Goal: Information Seeking & Learning: Understand process/instructions

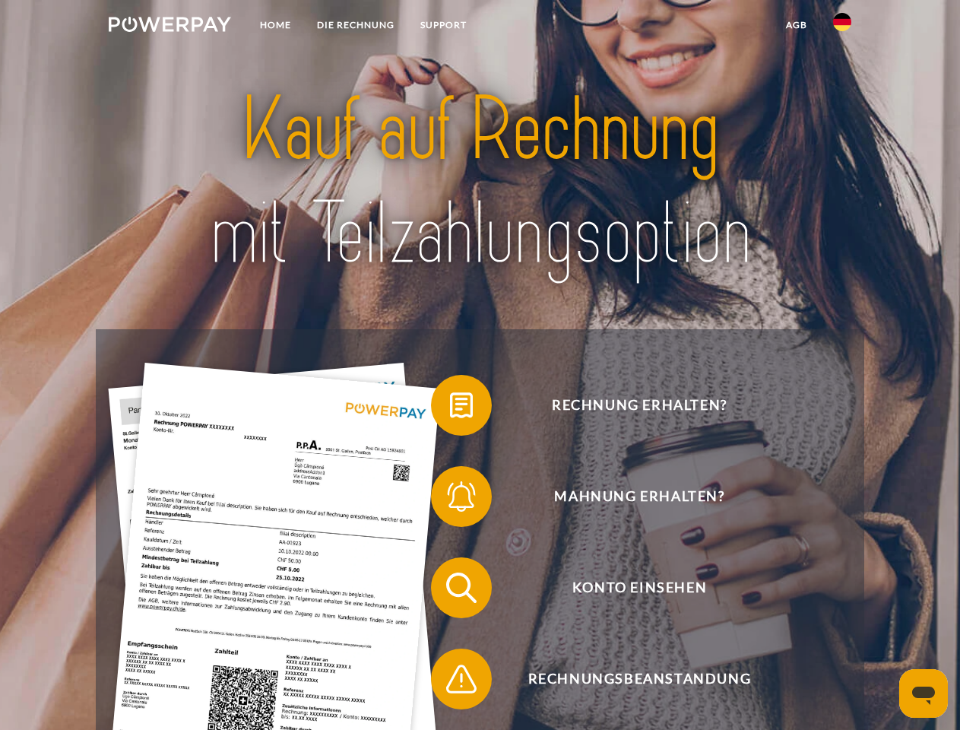
click at [170, 27] on img at bounding box center [170, 24] width 122 height 15
click at [843, 27] on img at bounding box center [842, 22] width 18 height 18
click at [796, 25] on link "agb" at bounding box center [796, 24] width 47 height 27
click at [450, 408] on span at bounding box center [439, 405] width 76 height 76
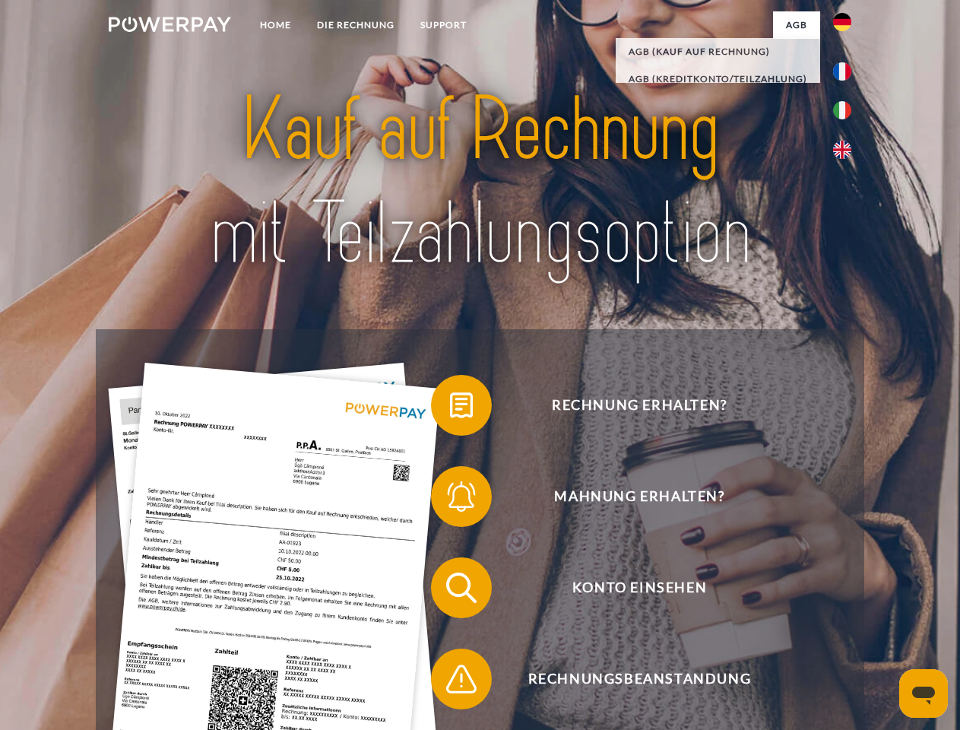
click at [450, 500] on span at bounding box center [439, 497] width 76 height 76
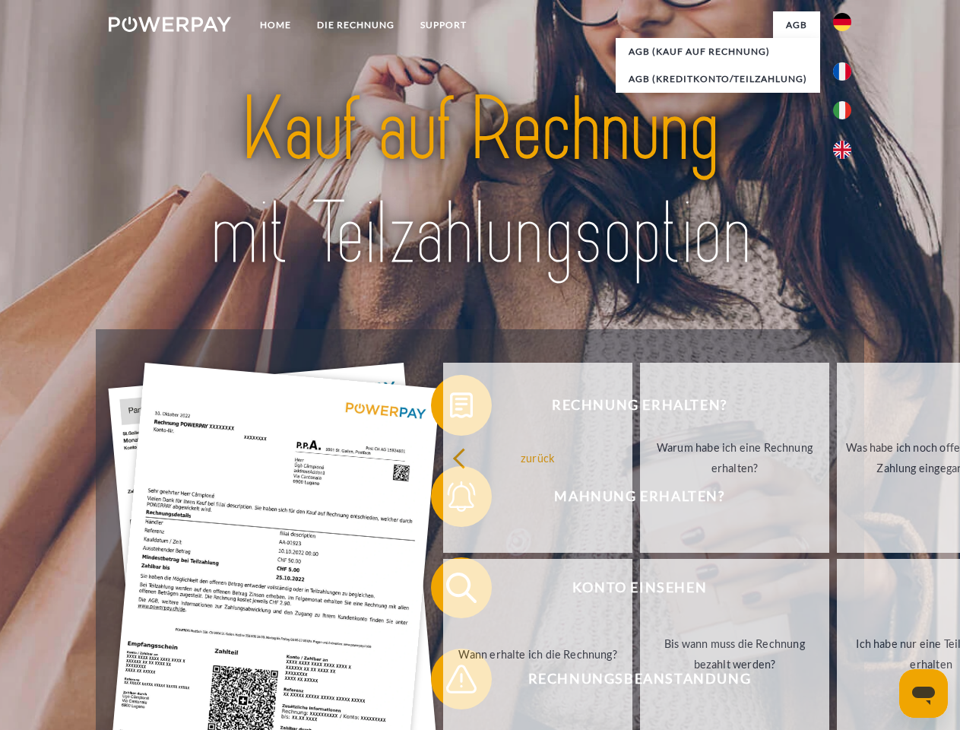
click at [640, 591] on link "Bis wann muss die Rechnung bezahlt werden?" at bounding box center [734, 654] width 189 height 190
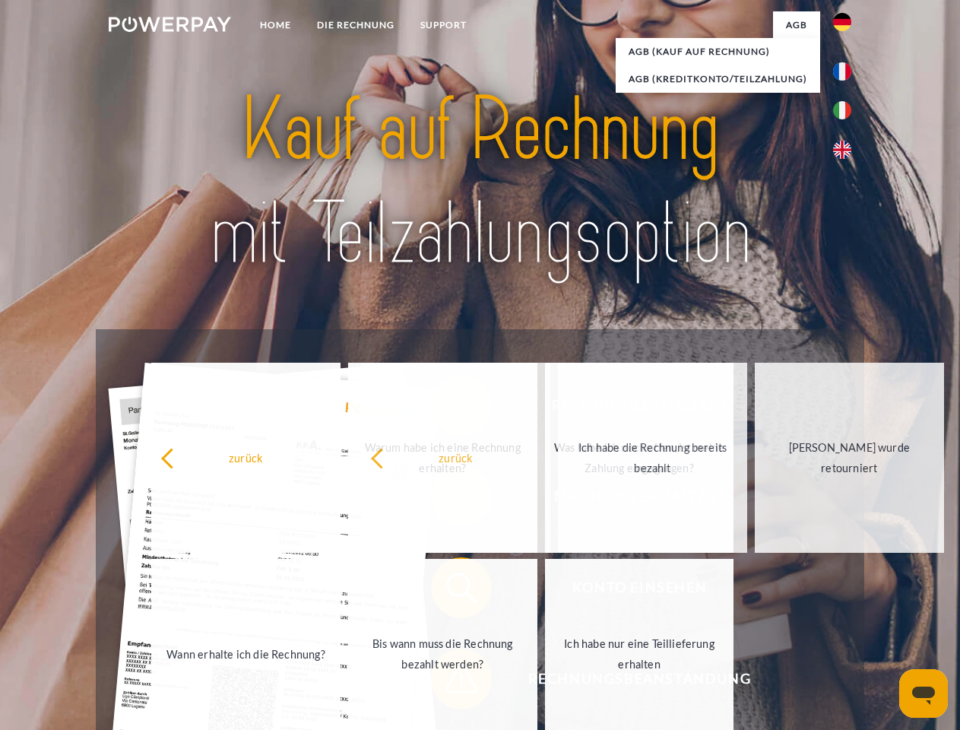
click at [450, 682] on span at bounding box center [439, 679] width 76 height 76
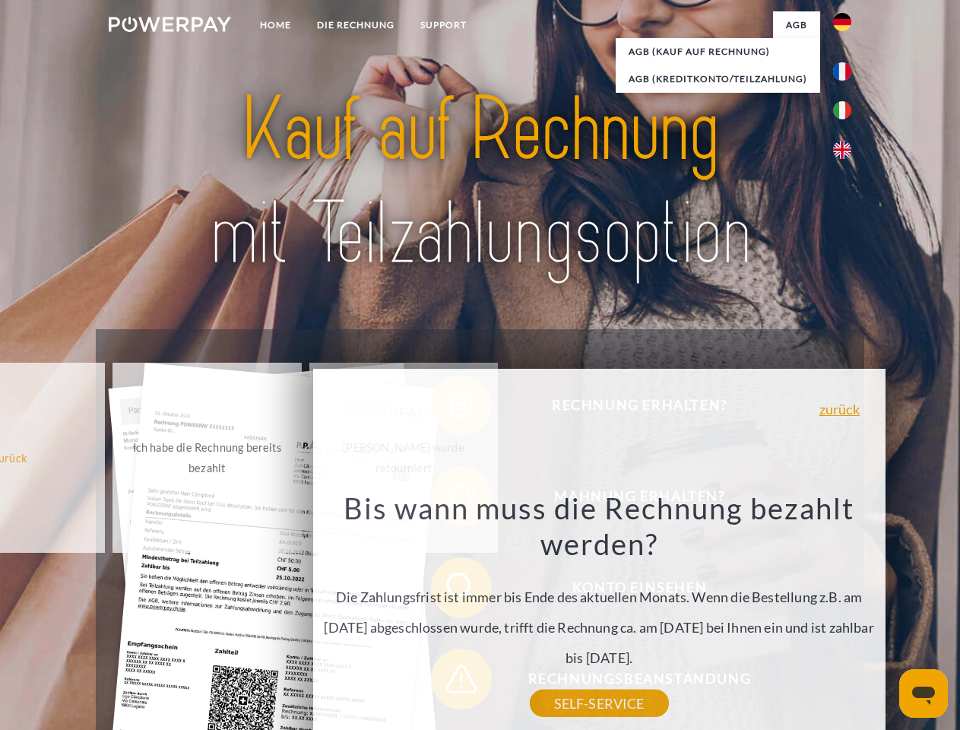
click at [924, 693] on icon "Messaging-Fenster öffnen" at bounding box center [923, 696] width 23 height 18
